Goal: Task Accomplishment & Management: Manage account settings

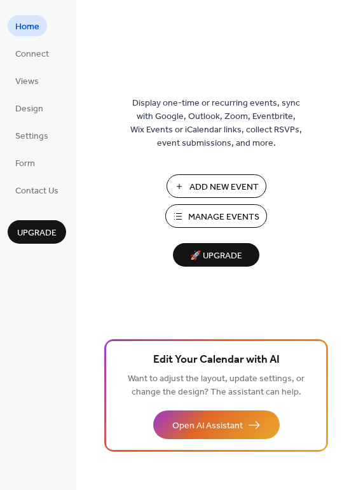
click at [210, 216] on span "Manage Events" at bounding box center [223, 216] width 71 height 13
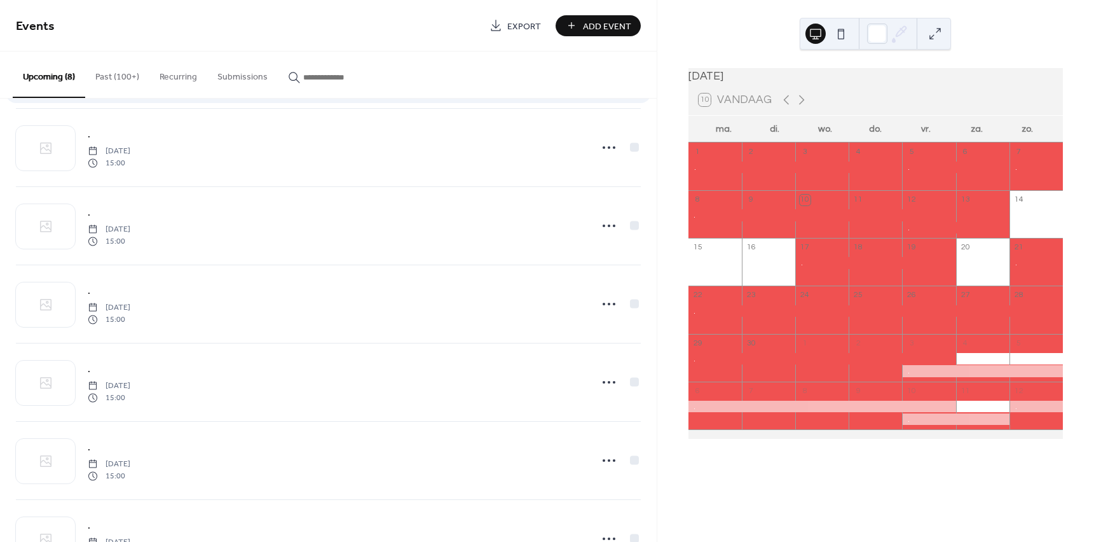
scroll to position [170, 0]
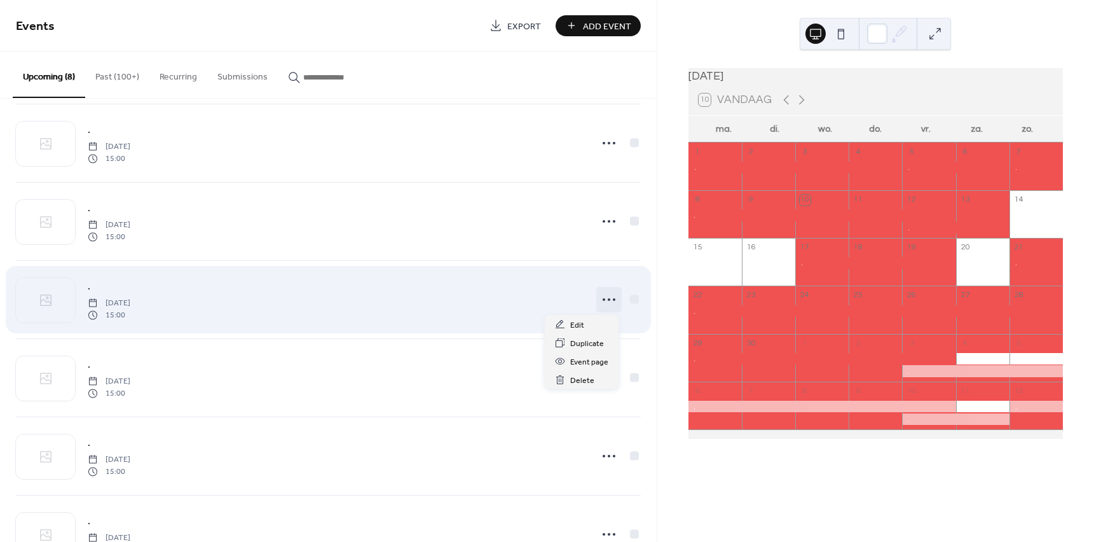
click at [605, 298] on icon at bounding box center [609, 299] width 20 height 20
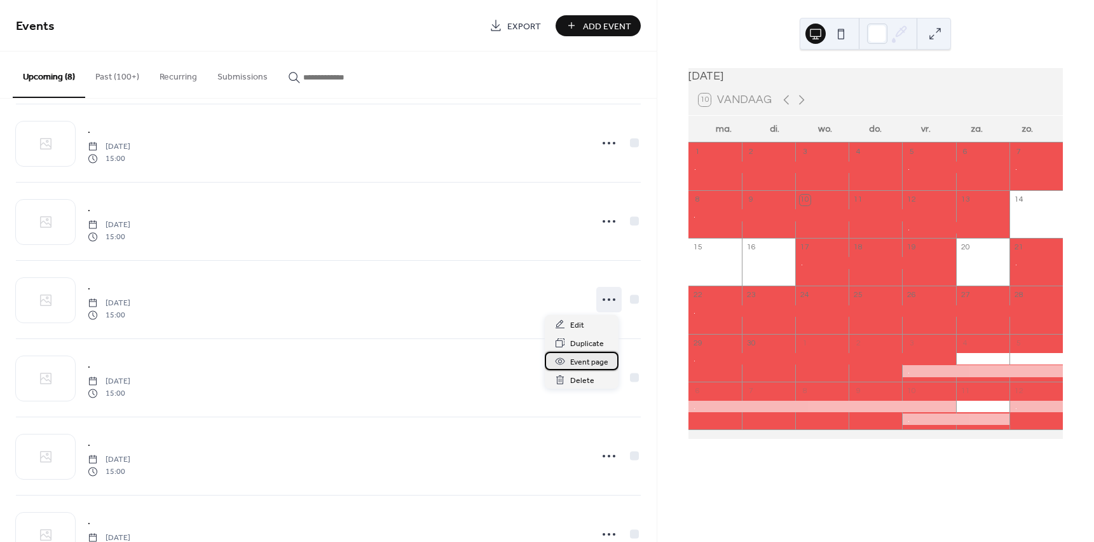
click at [578, 362] on span "Event page" at bounding box center [589, 361] width 38 height 13
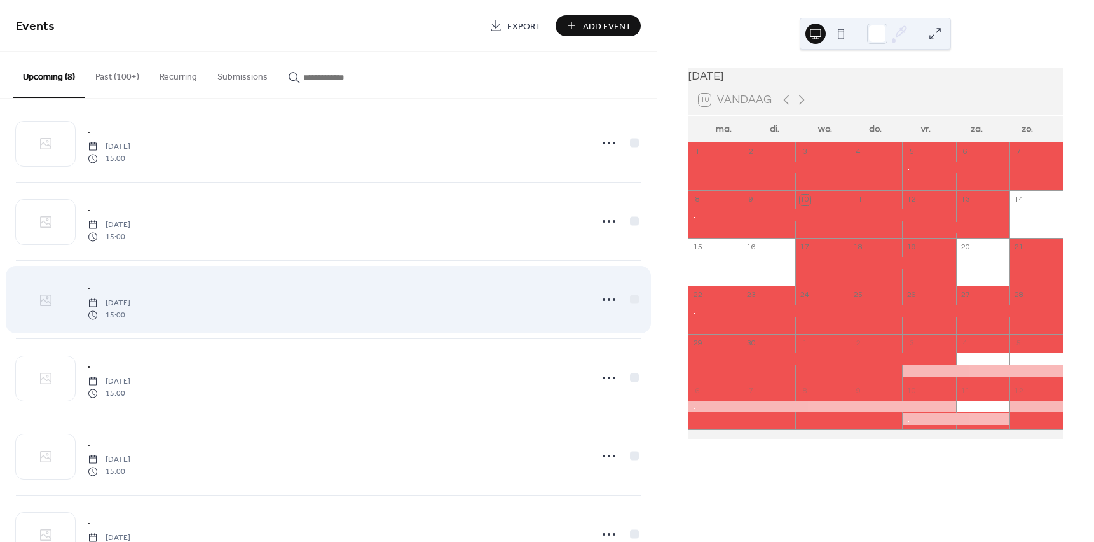
click at [33, 298] on div at bounding box center [45, 300] width 59 height 45
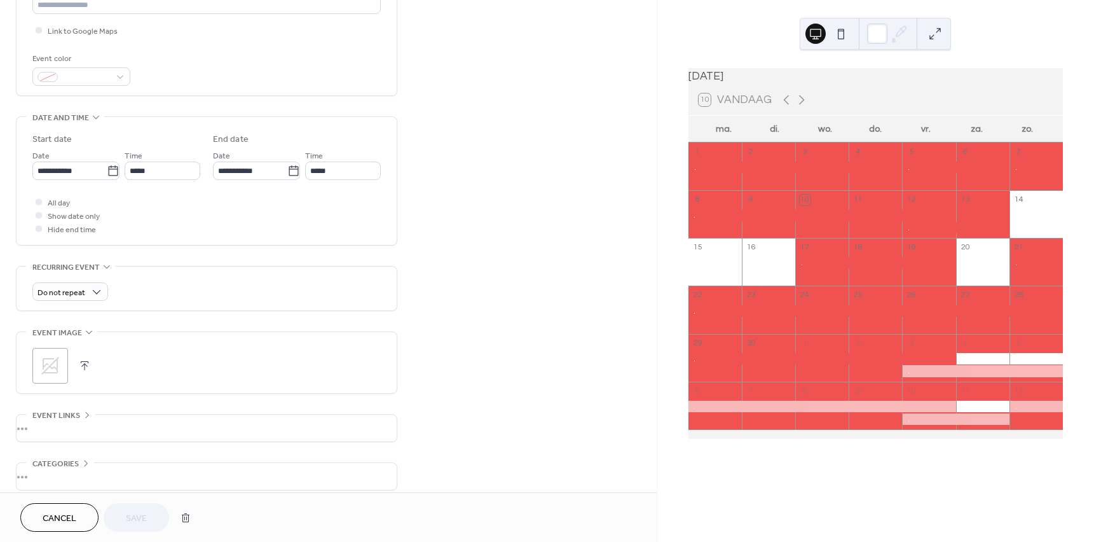
scroll to position [275, 0]
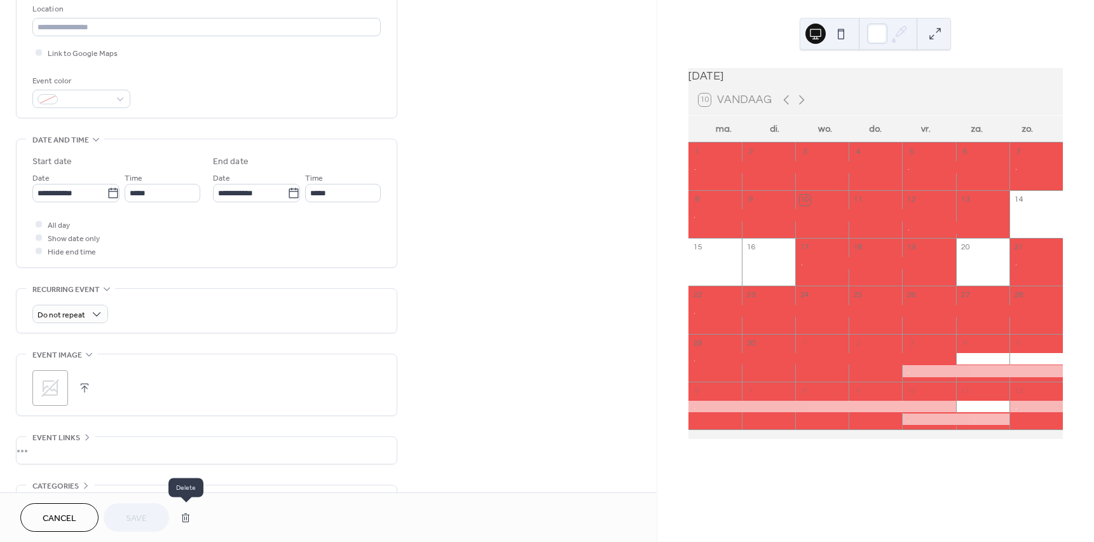
click at [184, 518] on button "button" at bounding box center [185, 517] width 23 height 25
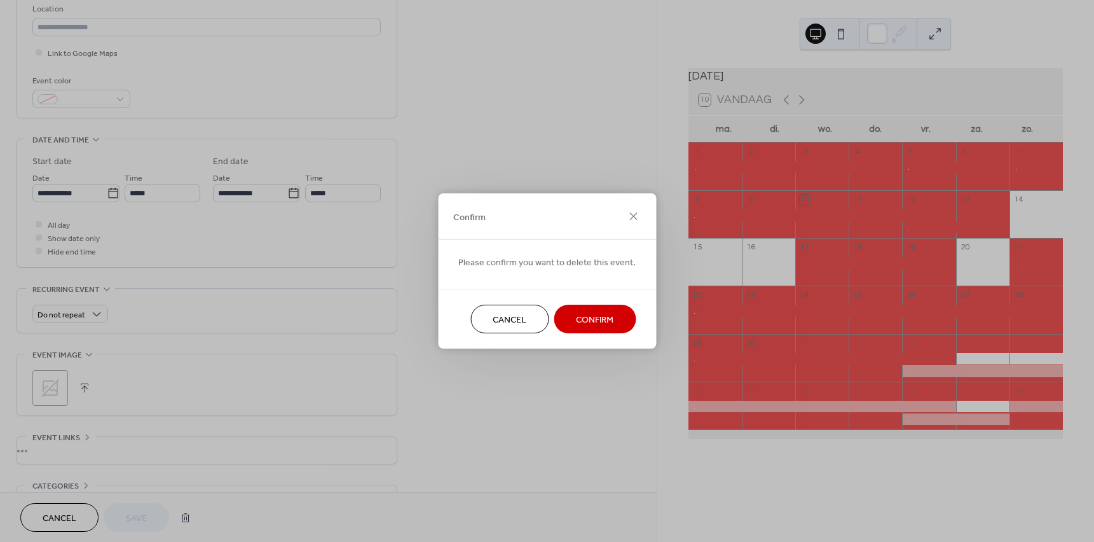
click at [594, 319] on span "Confirm" at bounding box center [595, 319] width 38 height 13
